Goal: Task Accomplishment & Management: Manage account settings

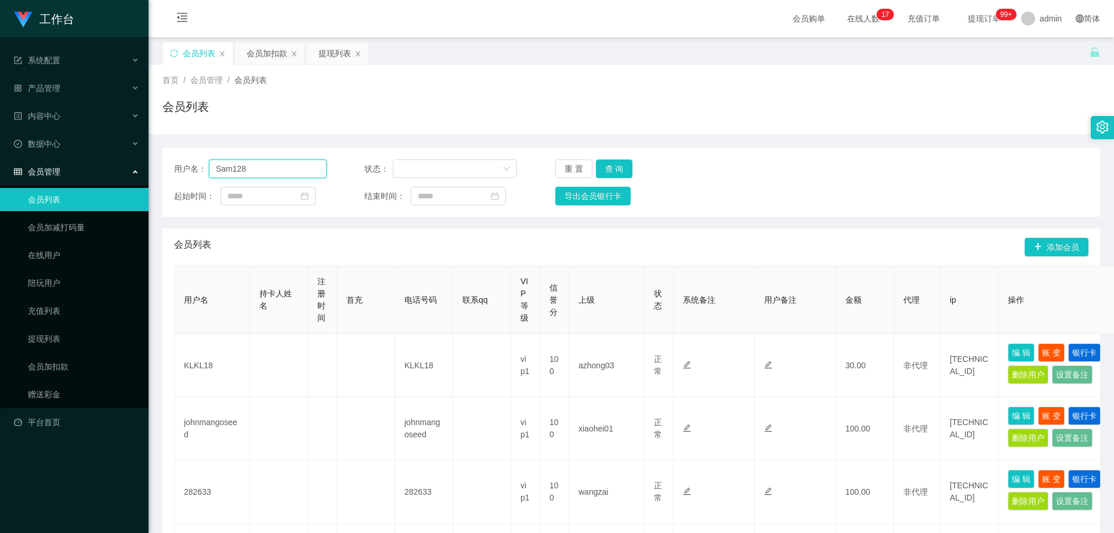
drag, startPoint x: 263, startPoint y: 169, endPoint x: 140, endPoint y: 190, distance: 125.3
click at [140, 190] on section "工作台 系统配置 系统配置列表 管理员列表 管理员分组 支付通道 产品管理 产品列表 产品预设列表 开奖记录 注单管理 即时注单 内容中心 站内信 公告列表 …" at bounding box center [557, 528] width 1114 height 1057
paste input "84315604"
type input "84315604"
drag, startPoint x: 610, startPoint y: 167, endPoint x: 617, endPoint y: 173, distance: 9.4
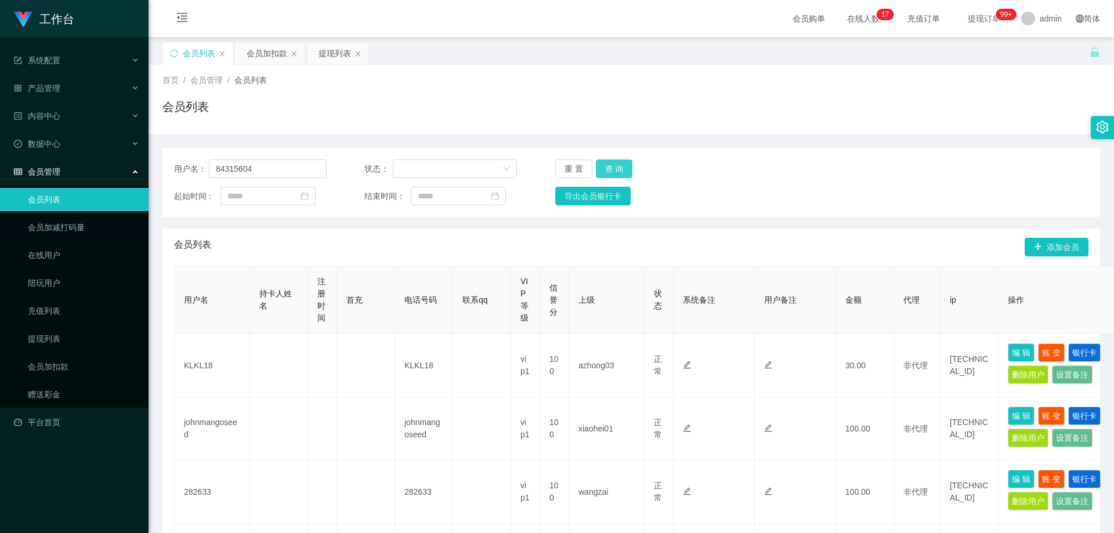
click at [610, 167] on button "查 询" at bounding box center [614, 168] width 37 height 19
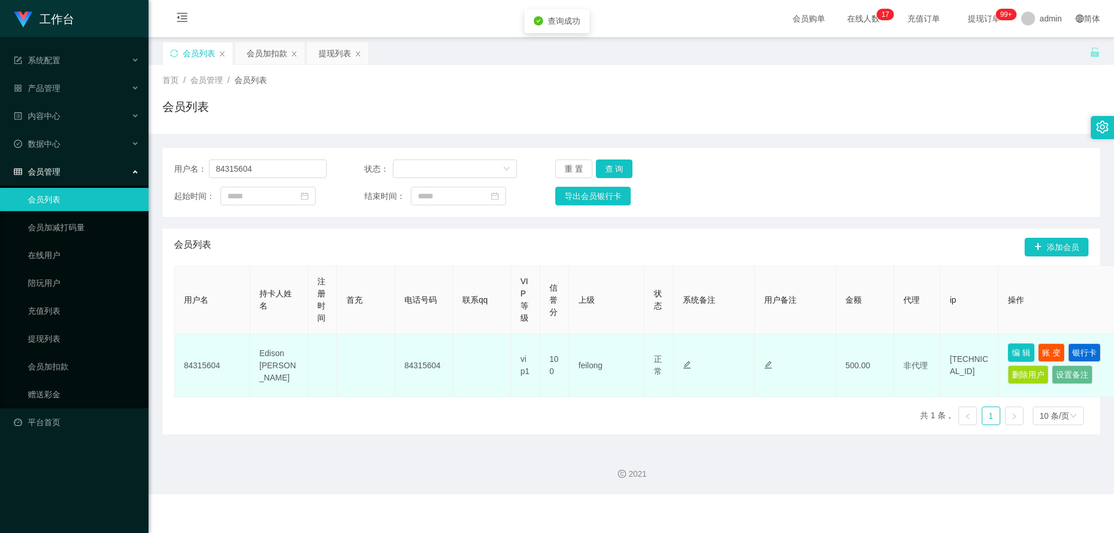
click at [1025, 356] on button "编 辑" at bounding box center [1020, 352] width 27 height 19
type input "84315604"
type input "Edison [PERSON_NAME]"
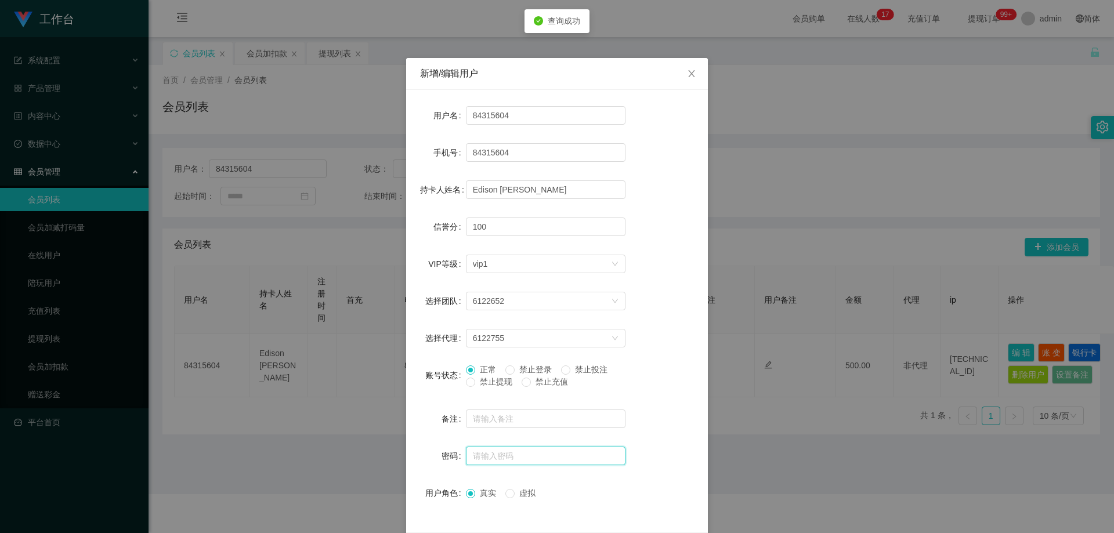
click at [507, 449] on input "text" at bounding box center [545, 456] width 159 height 19
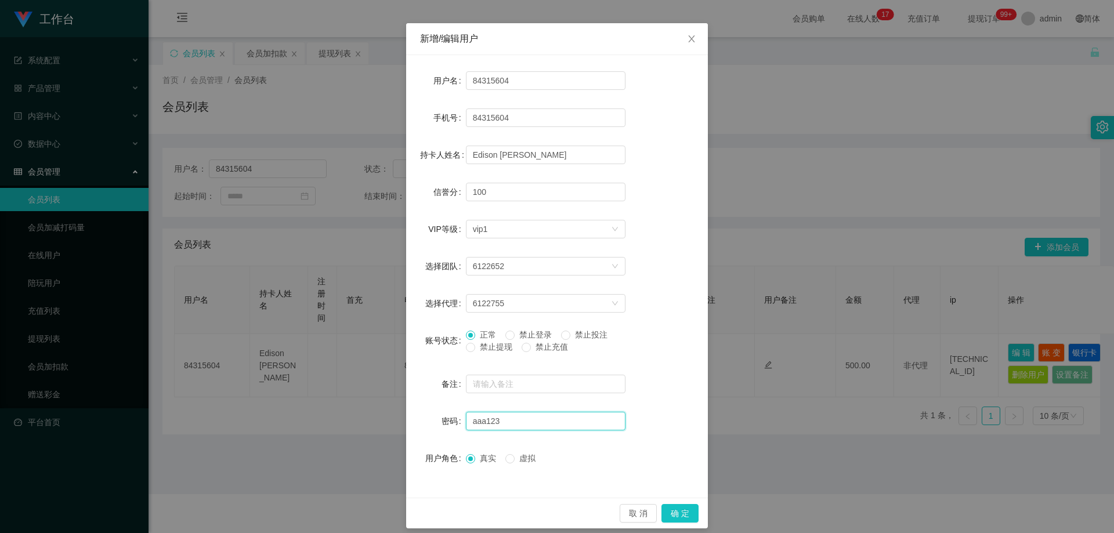
scroll to position [45, 0]
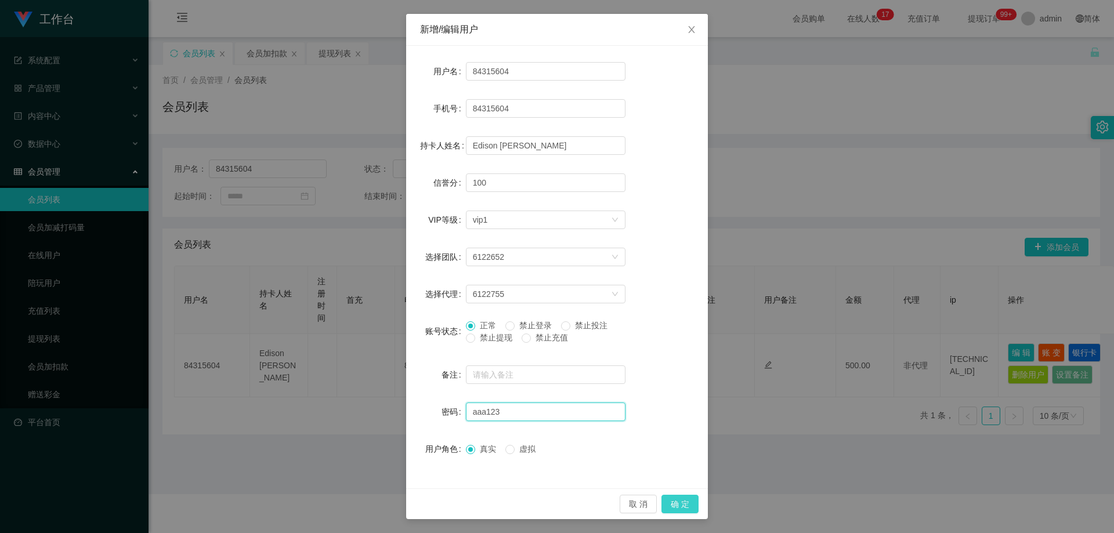
type input "aaa123"
click at [673, 510] on button "确 定" at bounding box center [679, 504] width 37 height 19
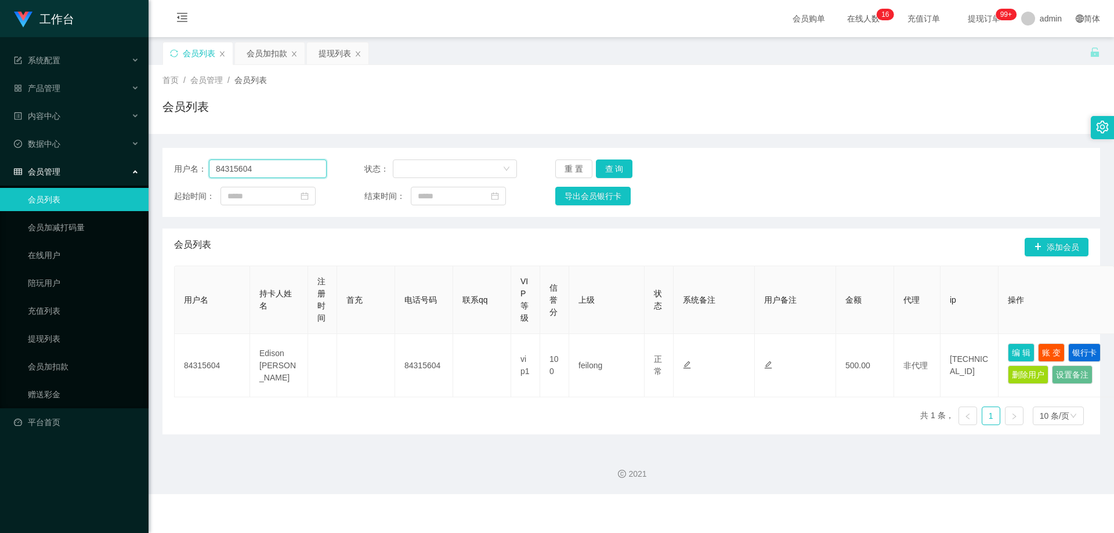
drag, startPoint x: 234, startPoint y: 172, endPoint x: 122, endPoint y: 172, distance: 111.9
click at [95, 172] on section "工作台 系统配置 系统配置列表 管理员列表 管理员分组 支付通道 产品管理 产品列表 产品预设列表 开奖记录 注单管理 即时注单 内容中心 站内信 公告列表 …" at bounding box center [557, 247] width 1114 height 494
paste input "1234abc"
type input "1234abc"
click at [608, 164] on button "查 询" at bounding box center [614, 168] width 37 height 19
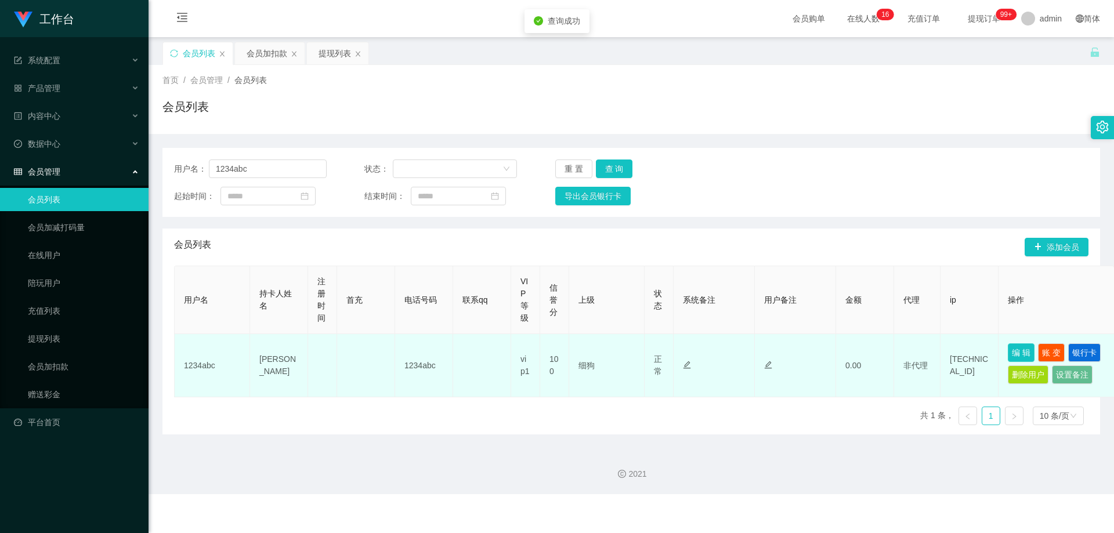
click at [1016, 353] on button "编 辑" at bounding box center [1020, 352] width 27 height 19
type input "1234abc"
type input "[PERSON_NAME]"
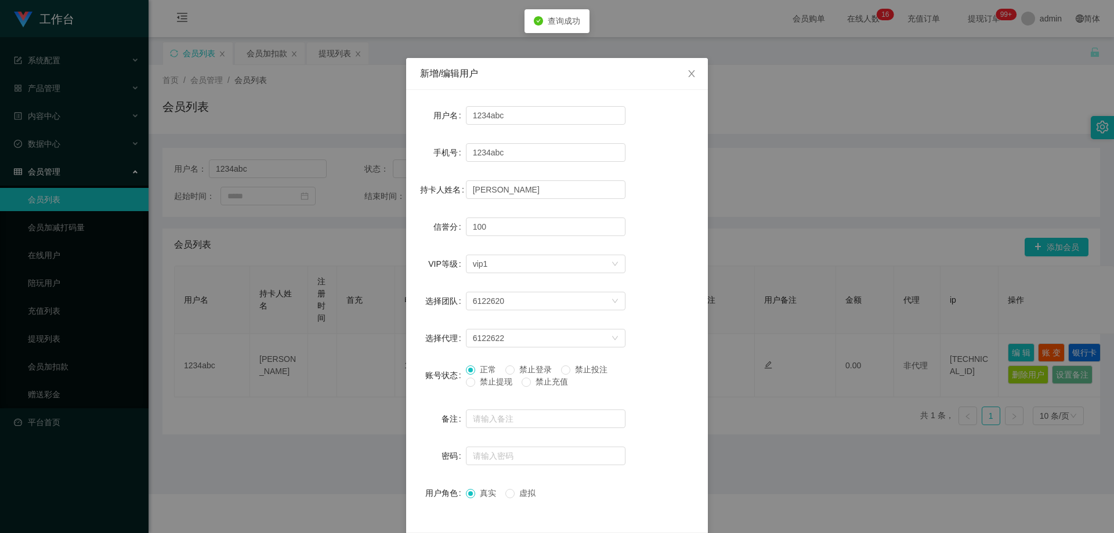
click at [507, 385] on span "禁止提现" at bounding box center [496, 381] width 42 height 9
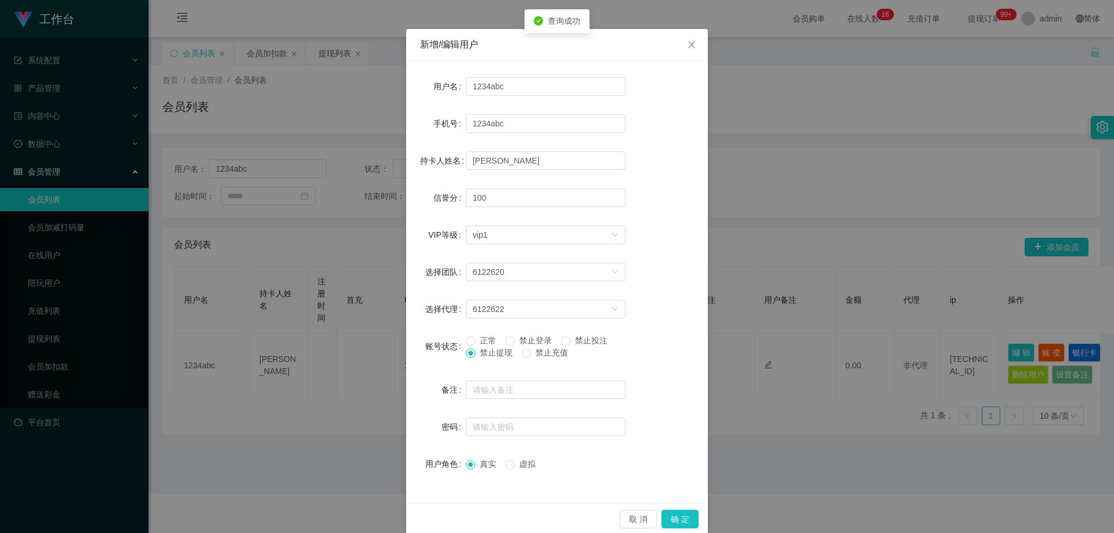
scroll to position [45, 0]
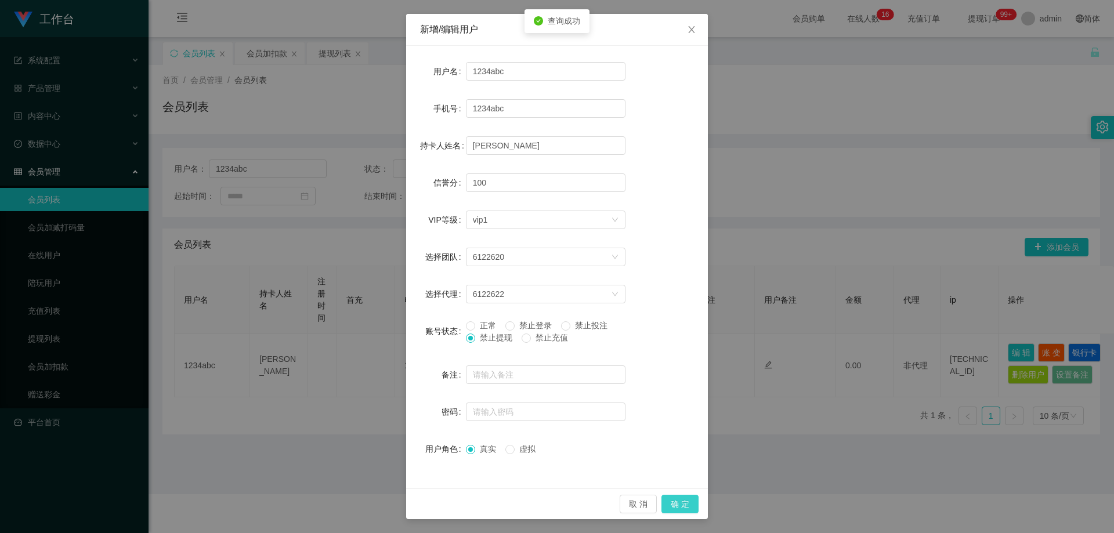
click at [671, 502] on button "确 定" at bounding box center [679, 504] width 37 height 19
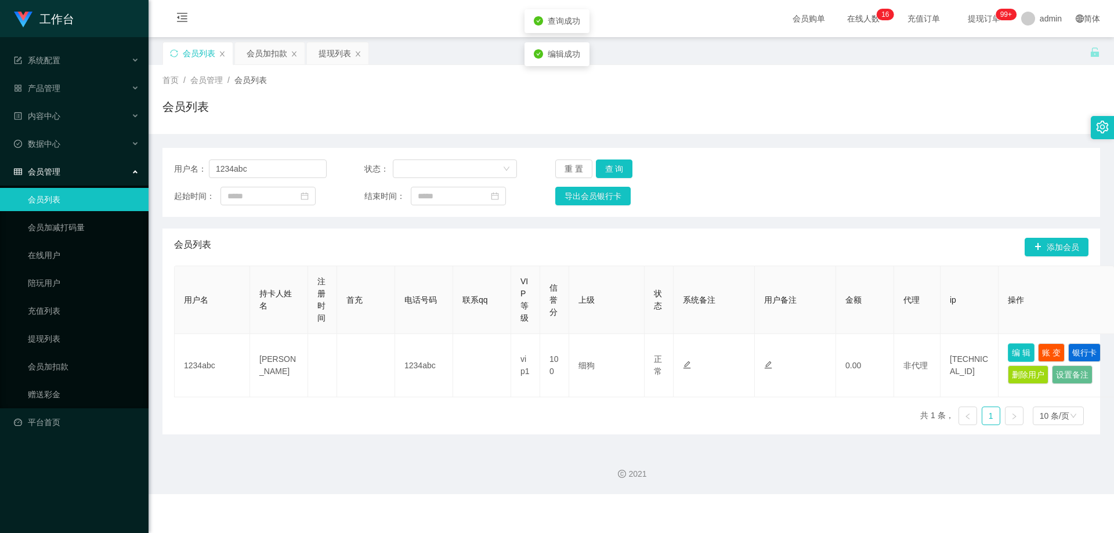
scroll to position [0, 0]
drag, startPoint x: 108, startPoint y: 169, endPoint x: 458, endPoint y: 180, distance: 349.9
click at [70, 169] on section "工作台 系统配置 系统配置列表 管理员列表 管理员分组 支付通道 产品管理 产品列表 产品预设列表 开奖记录 注单管理 即时注单 内容中心 站内信 公告列表 …" at bounding box center [557, 247] width 1114 height 494
paste input "xinxinn5566"
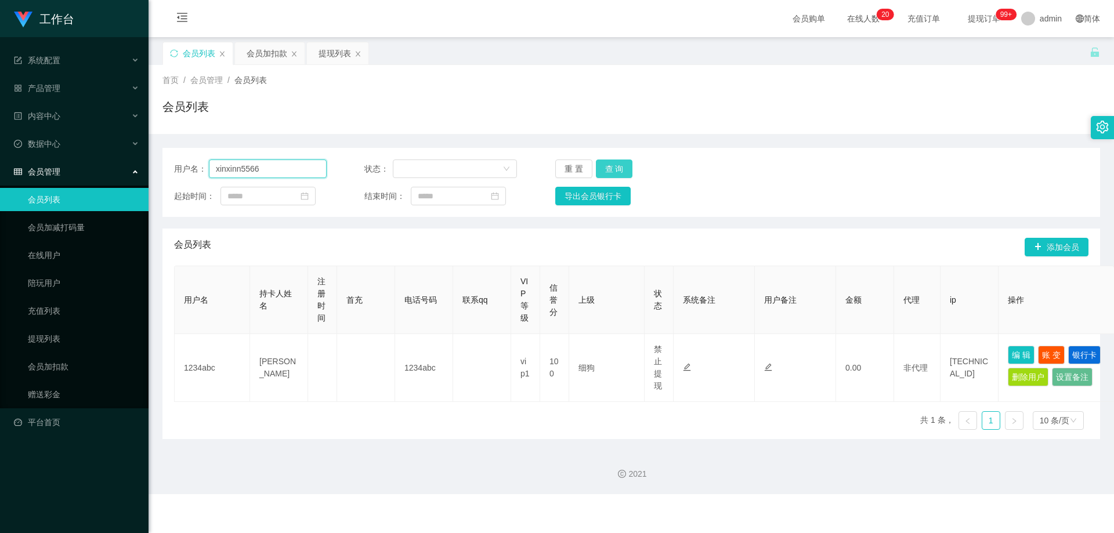
type input "xinxinn5566"
drag, startPoint x: 625, startPoint y: 163, endPoint x: 638, endPoint y: 184, distance: 24.8
click at [625, 163] on button "查 询" at bounding box center [614, 168] width 37 height 19
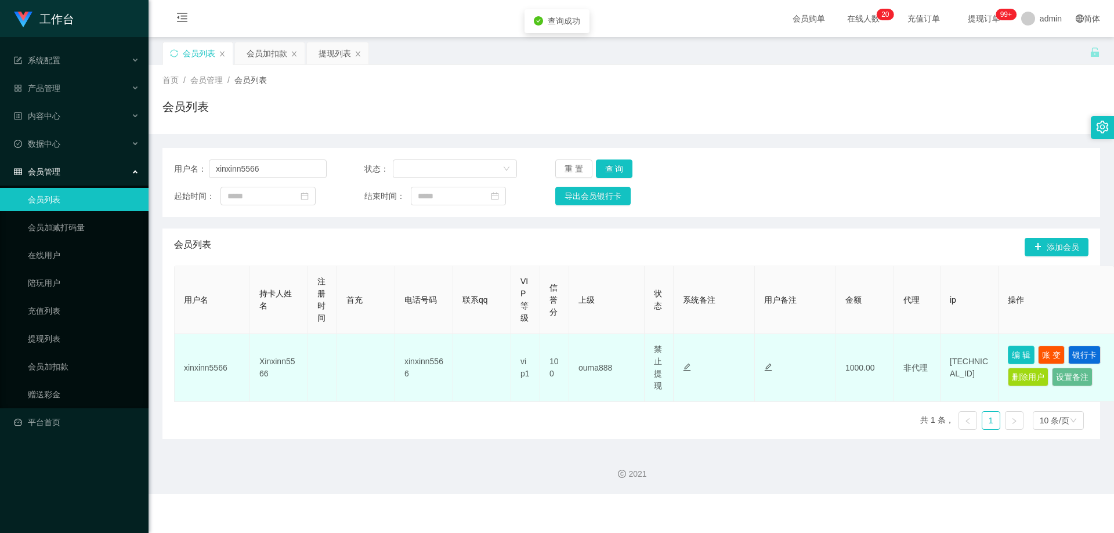
click at [1015, 349] on button "编 辑" at bounding box center [1020, 355] width 27 height 19
type input "xinxinn5566"
type input "Xinxinn5566"
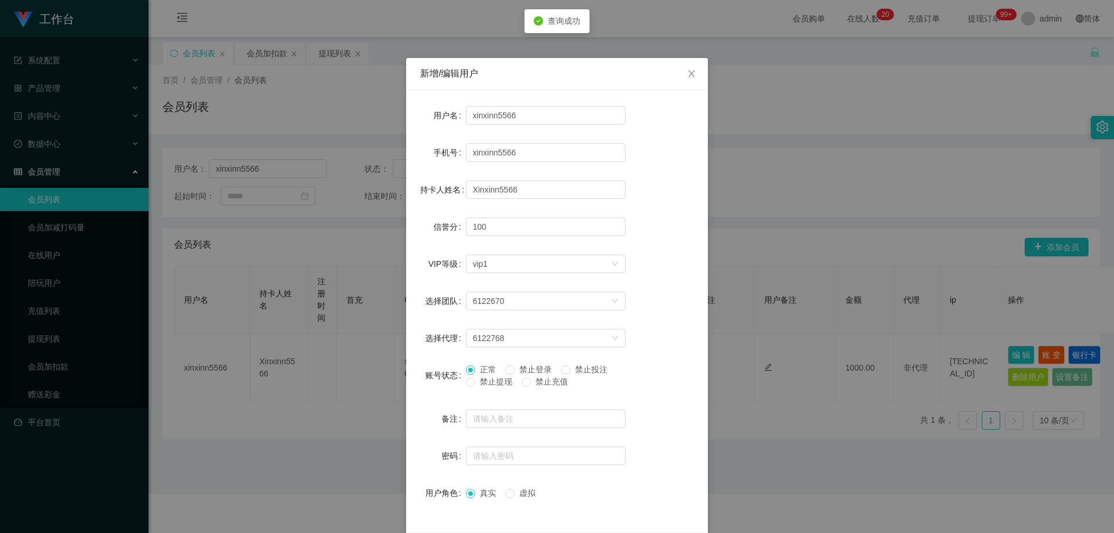
click at [487, 379] on span "禁止提现" at bounding box center [496, 381] width 42 height 9
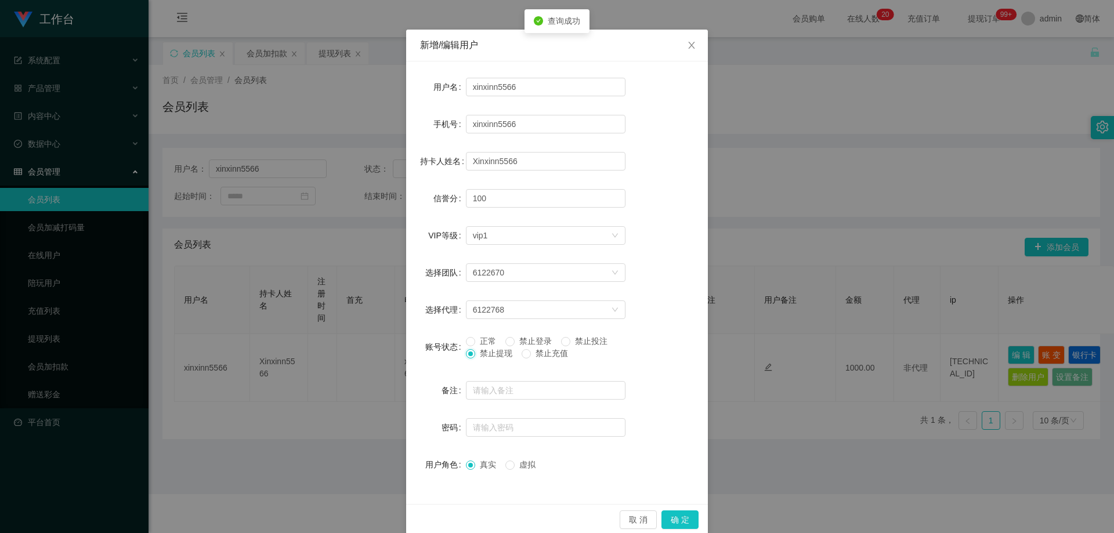
scroll to position [45, 0]
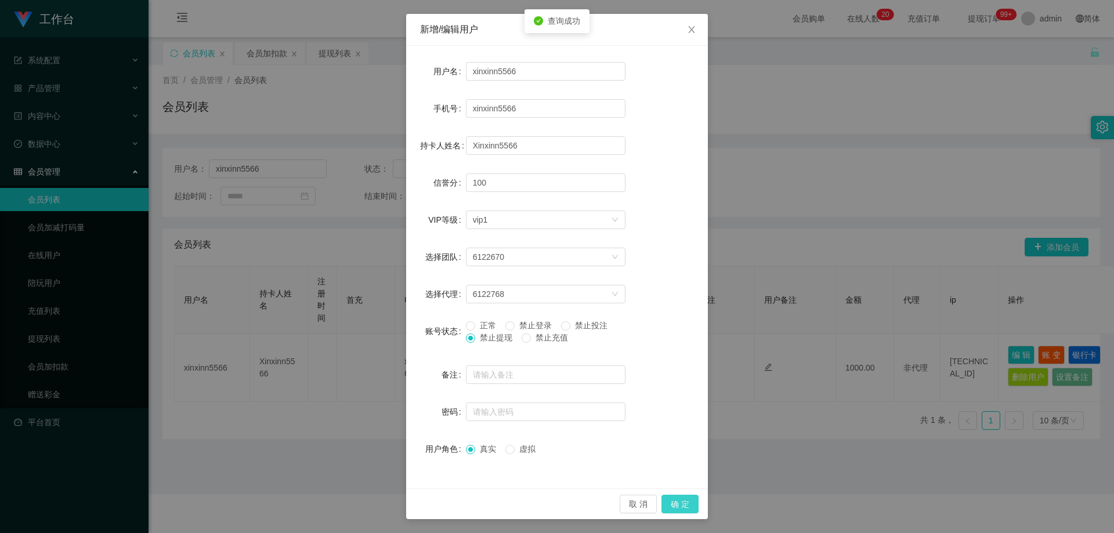
drag, startPoint x: 669, startPoint y: 500, endPoint x: 696, endPoint y: 480, distance: 33.6
click at [669, 499] on button "确 定" at bounding box center [679, 504] width 37 height 19
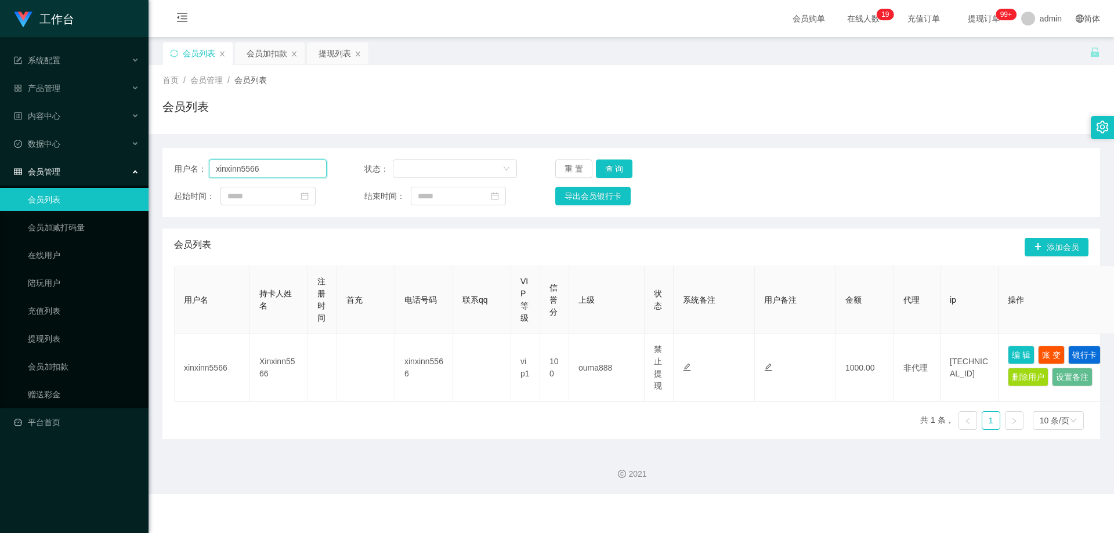
drag, startPoint x: 285, startPoint y: 161, endPoint x: 419, endPoint y: 183, distance: 135.8
click at [84, 169] on section "工作台 系统配置 系统配置列表 管理员列表 管理员分组 支付通道 产品管理 产品列表 产品预设列表 开奖记录 注单管理 即时注单 内容中心 站内信 公告列表 …" at bounding box center [557, 247] width 1114 height 494
paste input "Alexng"
type input "Alexng"
click at [608, 167] on button "查 询" at bounding box center [614, 168] width 37 height 19
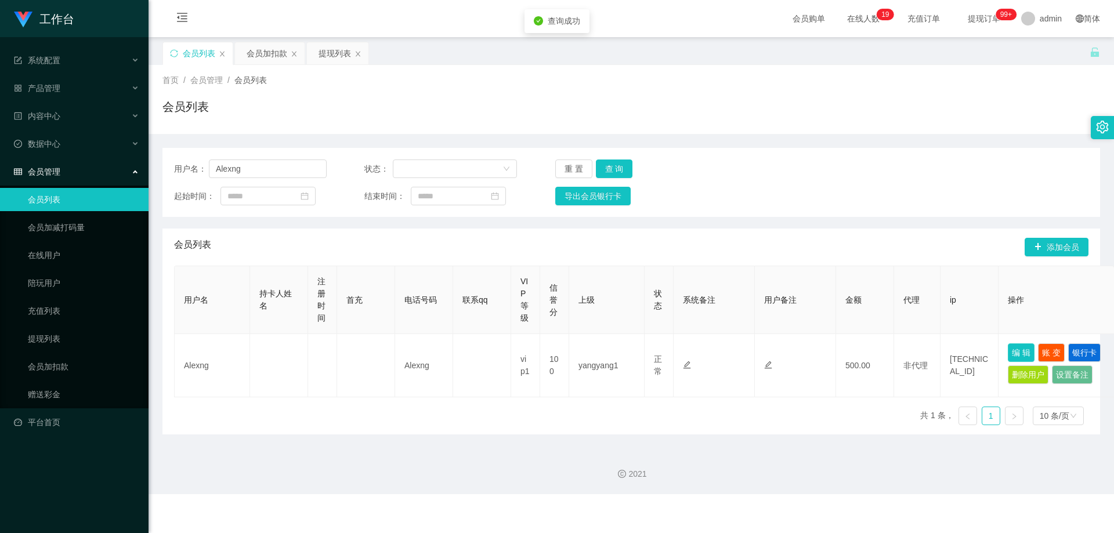
click at [1017, 357] on button "编 辑" at bounding box center [1020, 352] width 27 height 19
type input "Alexng"
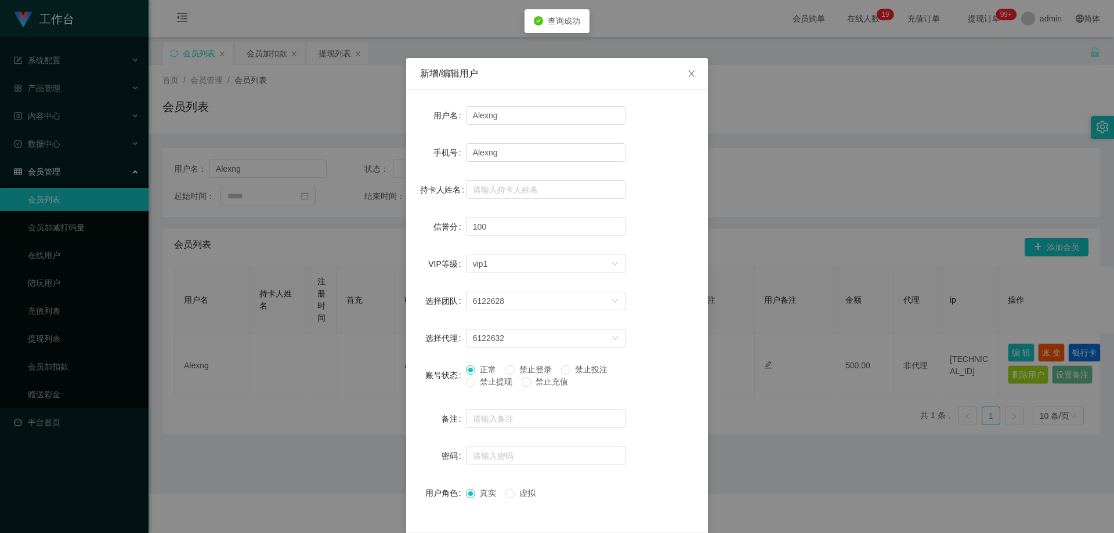
click at [477, 379] on span "禁止提现" at bounding box center [496, 381] width 42 height 9
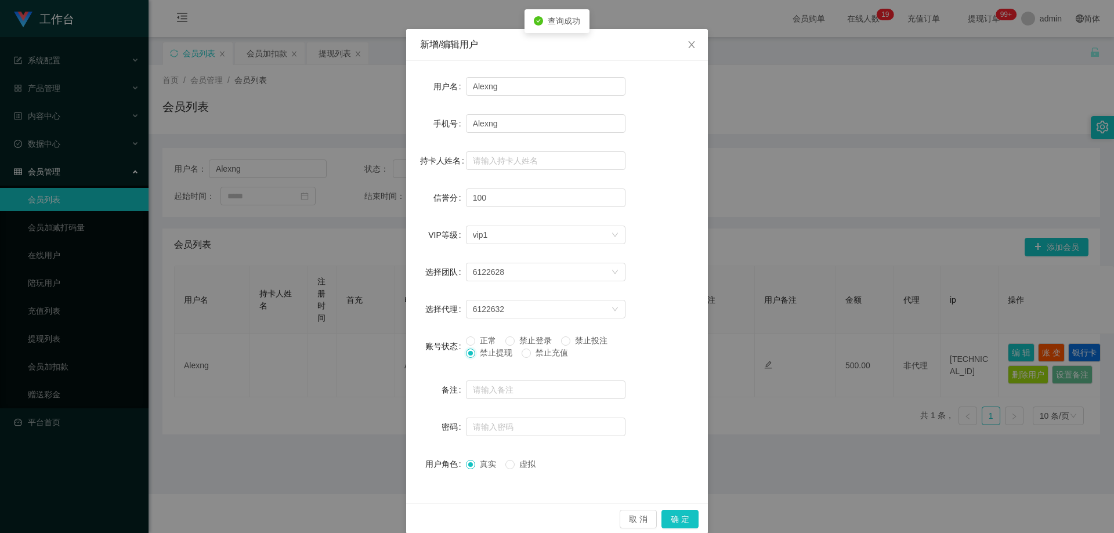
scroll to position [45, 0]
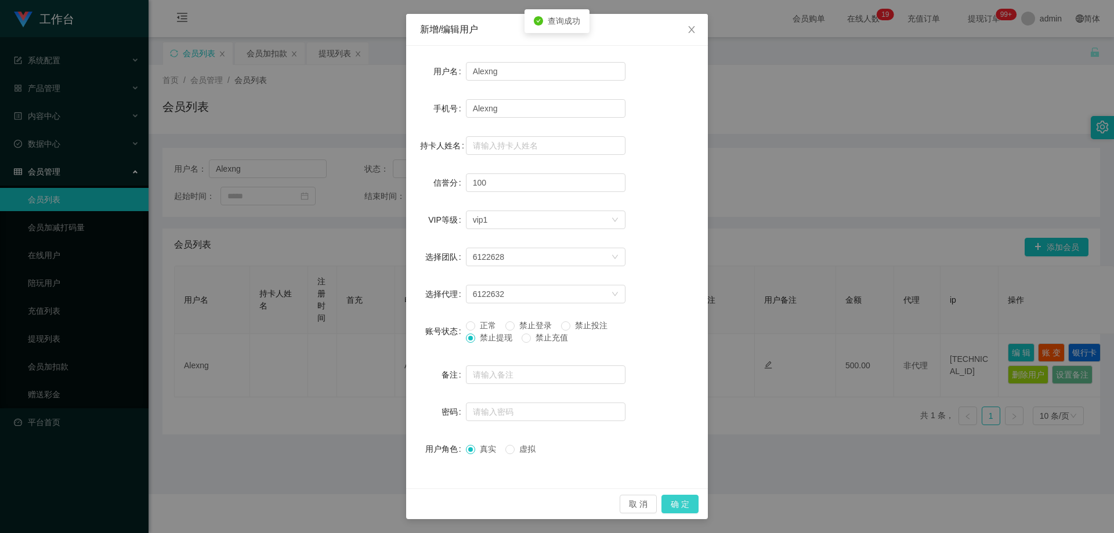
click at [673, 505] on button "确 定" at bounding box center [679, 504] width 37 height 19
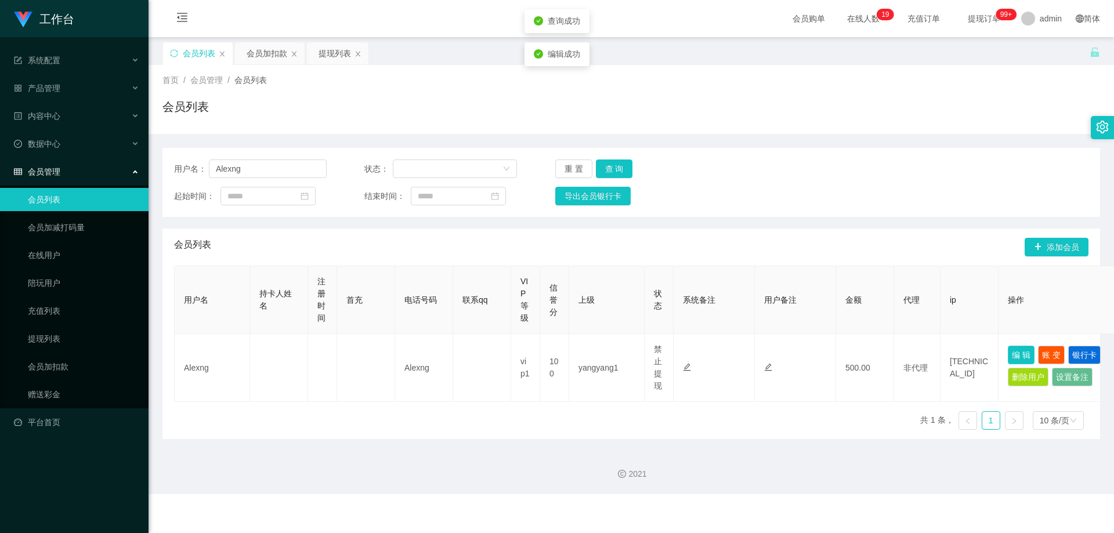
scroll to position [0, 0]
drag, startPoint x: 271, startPoint y: 169, endPoint x: 408, endPoint y: 210, distance: 142.8
click at [80, 165] on section "工作台 系统配置 系统配置列表 管理员列表 管理员分组 支付通道 产品管理 产品列表 产品预设列表 开奖记录 注单管理 即时注单 内容中心 站内信 公告列表 …" at bounding box center [557, 247] width 1114 height 494
paste input "q759930061"
type input "q759930061"
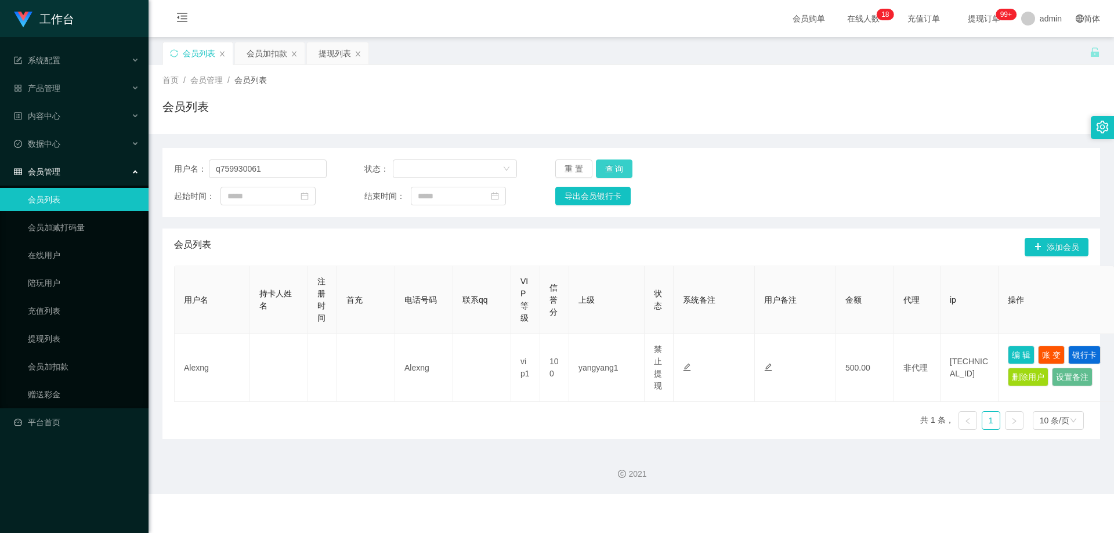
drag, startPoint x: 606, startPoint y: 164, endPoint x: 679, endPoint y: 196, distance: 79.2
click at [606, 164] on button "查 询" at bounding box center [614, 168] width 37 height 19
drag, startPoint x: 1024, startPoint y: 353, endPoint x: 889, endPoint y: 371, distance: 136.3
click at [1021, 352] on button "编 辑" at bounding box center [1020, 352] width 27 height 19
type input "q759930061"
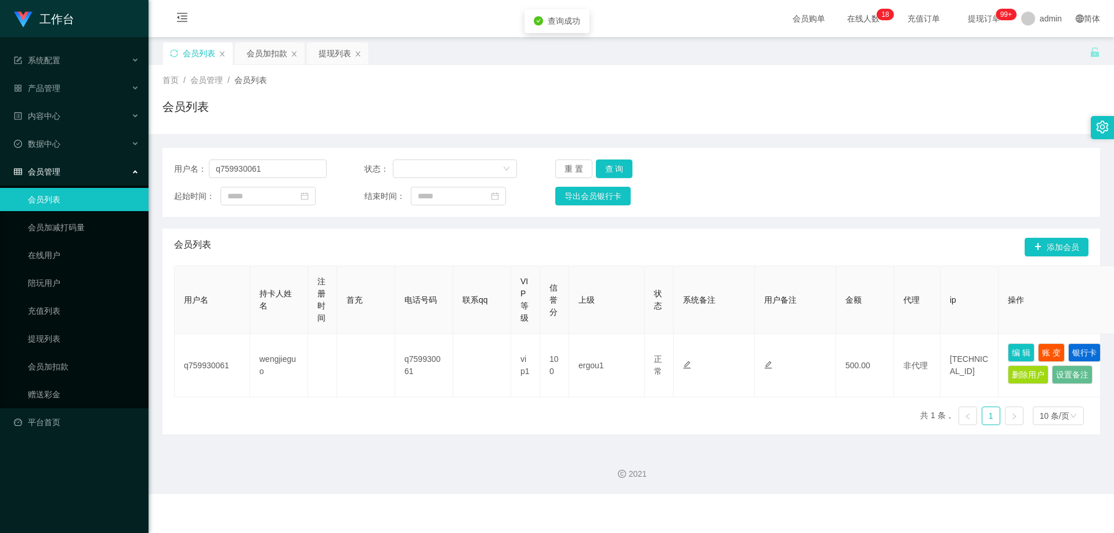
type input "q759930061"
type input "wengjieguo"
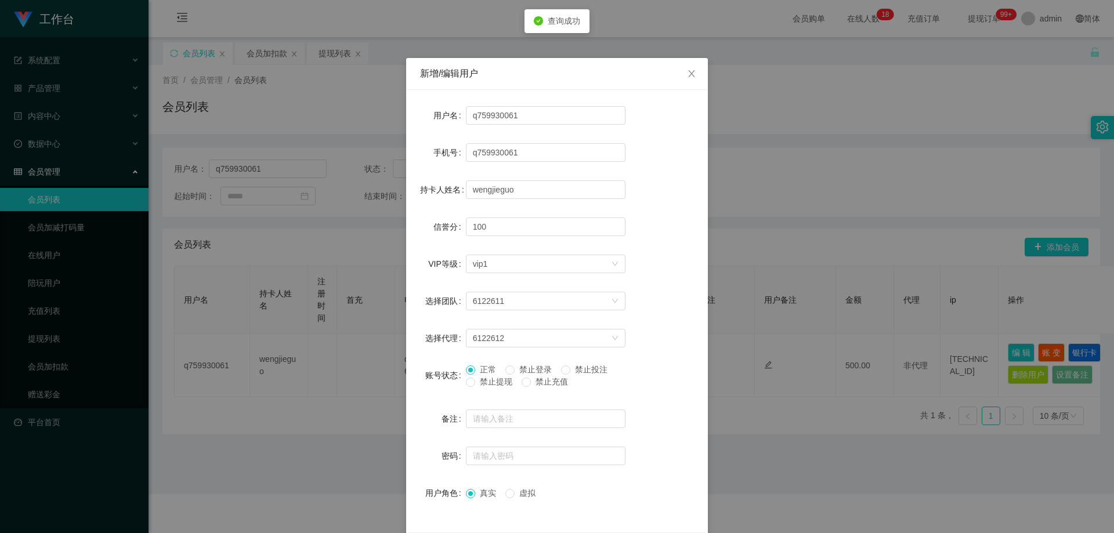
click at [480, 379] on span "禁止提现" at bounding box center [496, 381] width 42 height 9
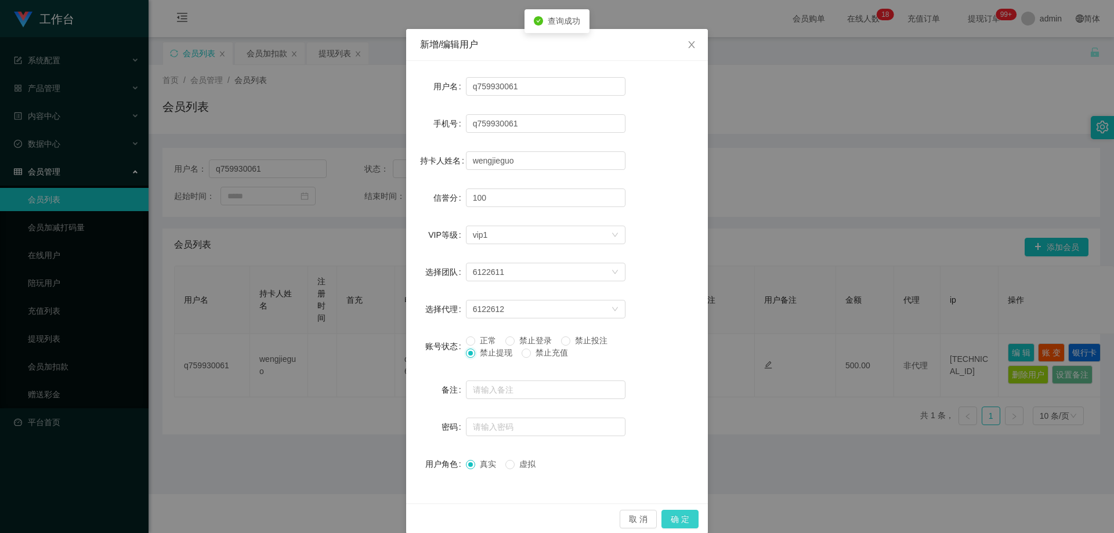
scroll to position [45, 0]
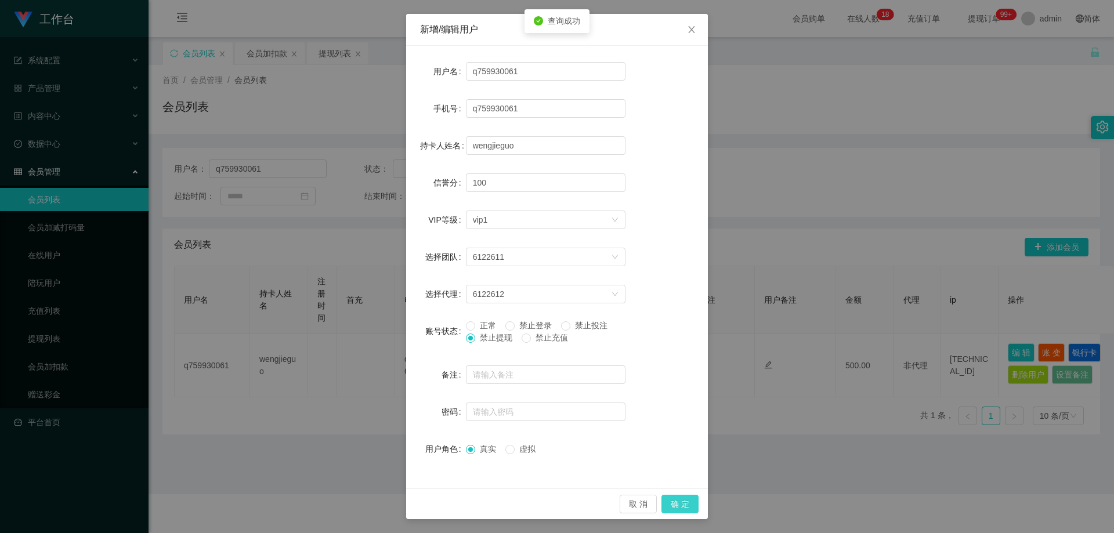
click at [664, 502] on button "确 定" at bounding box center [679, 504] width 37 height 19
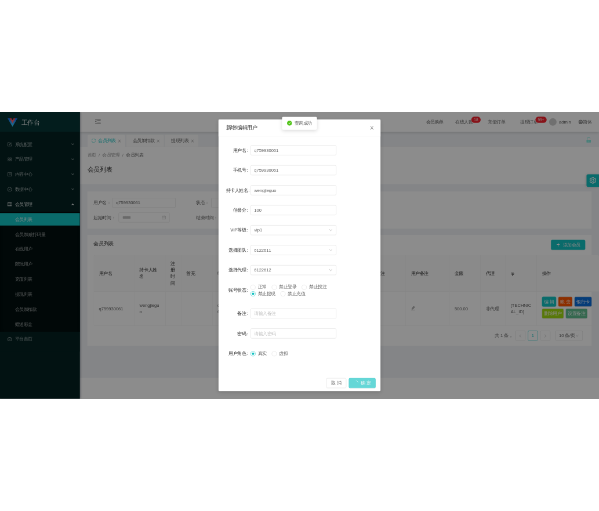
scroll to position [0, 0]
